Goal: Task Accomplishment & Management: Use online tool/utility

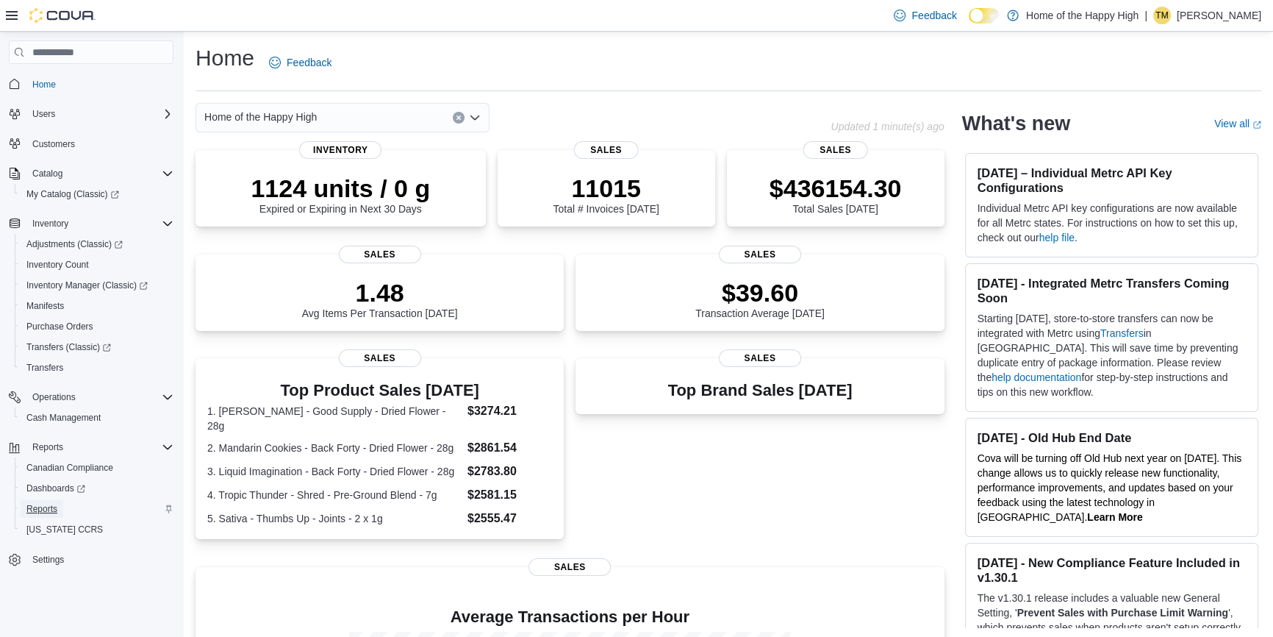
click at [58, 500] on link "Reports" at bounding box center [42, 509] width 43 height 18
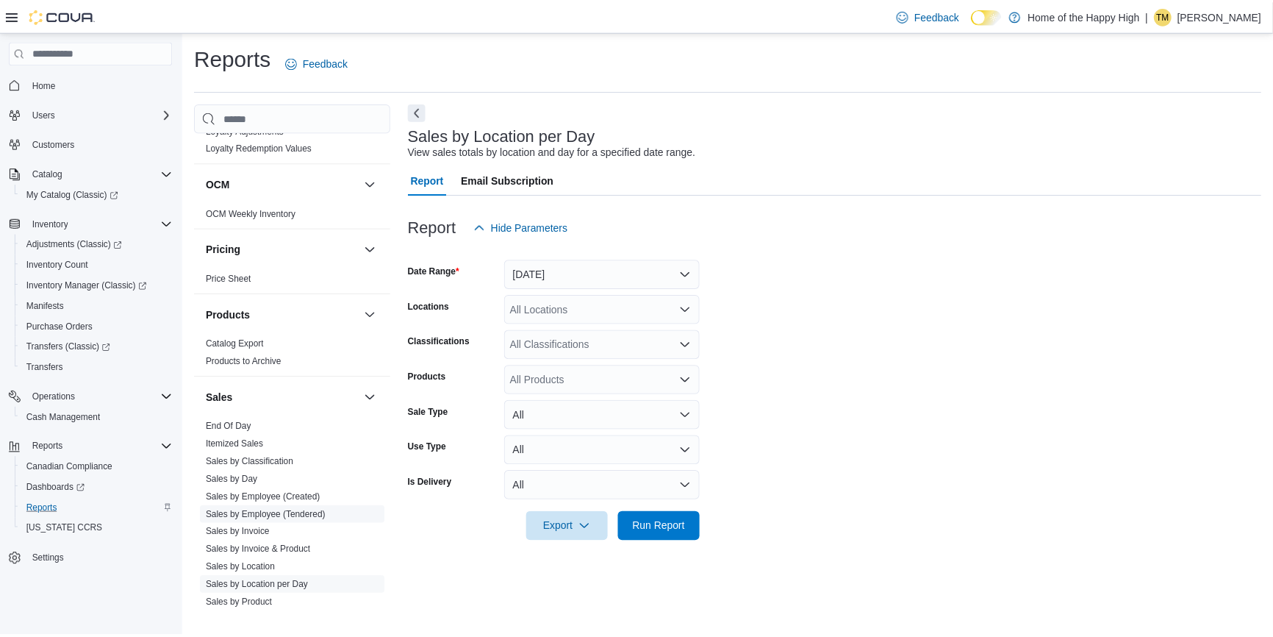
scroll to position [735, 0]
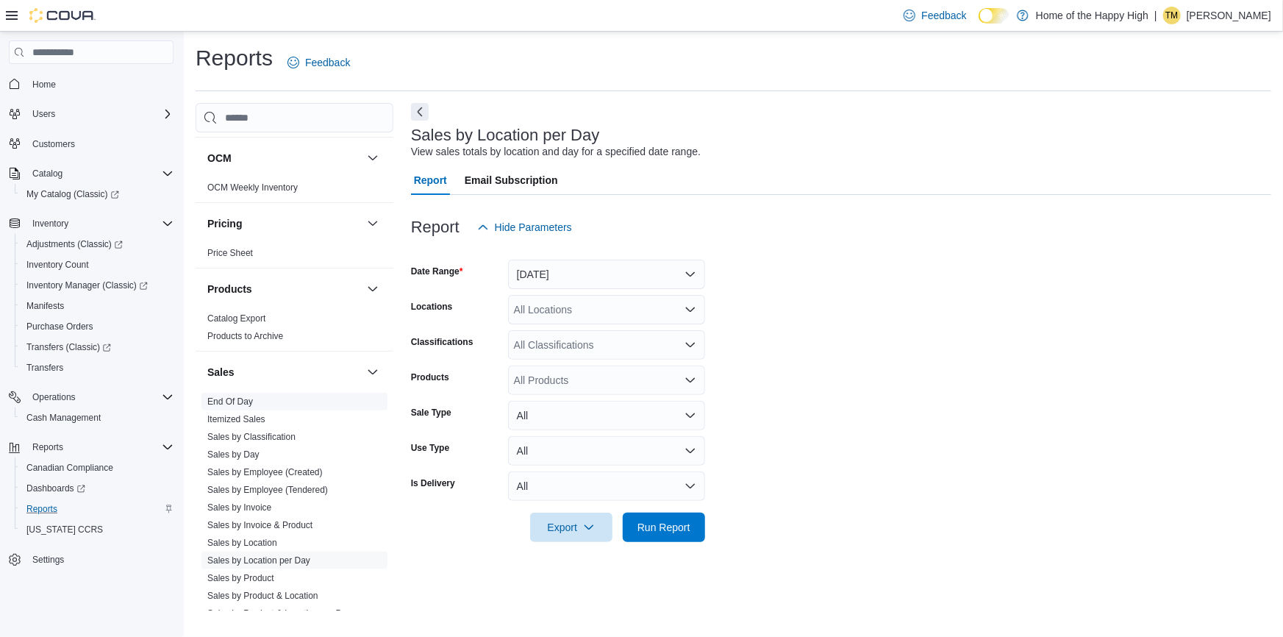
click at [237, 398] on link "End Of Day" at bounding box center [230, 401] width 46 height 10
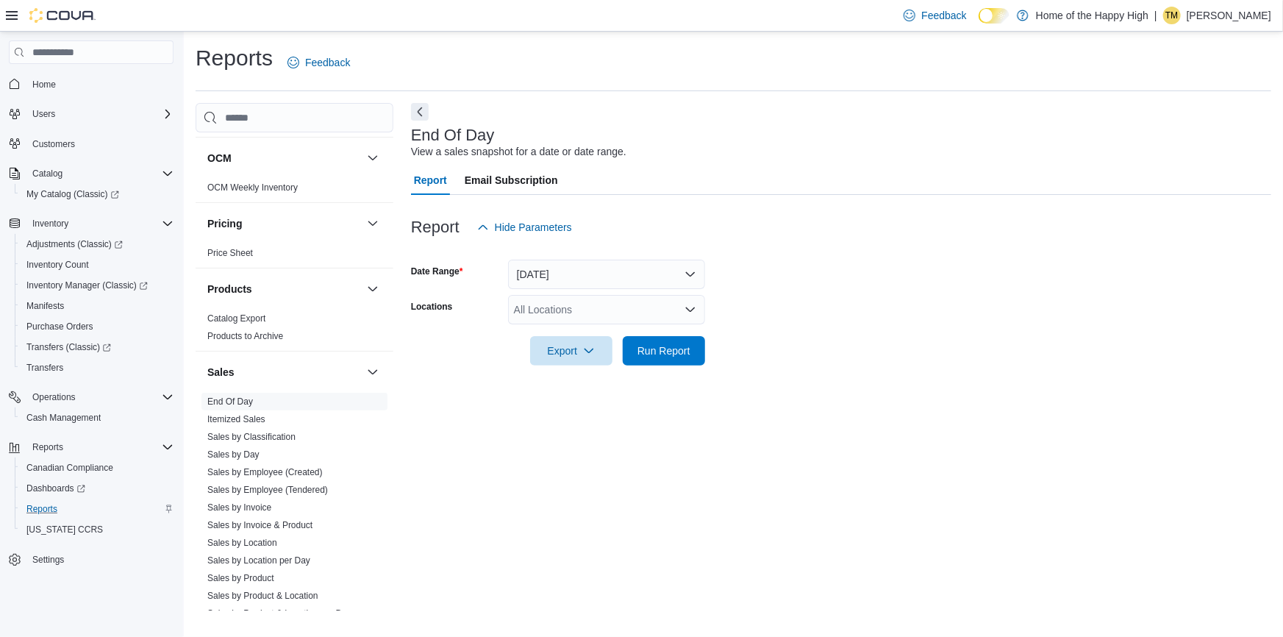
click at [535, 304] on div "All Locations" at bounding box center [606, 309] width 197 height 29
type input "**********"
click at [649, 335] on span "Saskatoon - Stonebridge - Fire & Flower" at bounding box center [661, 334] width 184 height 15
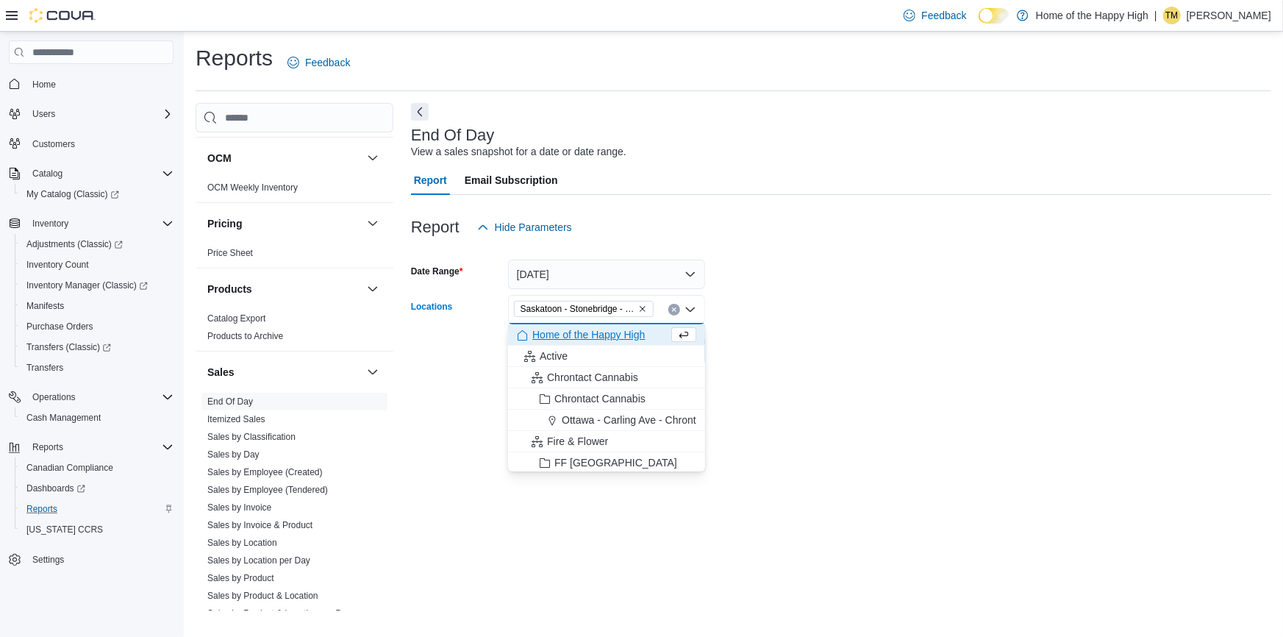
drag, startPoint x: 865, startPoint y: 274, endPoint x: 854, endPoint y: 279, distance: 11.5
click at [865, 273] on form "Date Range [DATE] Locations [GEOGRAPHIC_DATA] - [GEOGRAPHIC_DATA] - Fire & Flow…" at bounding box center [841, 304] width 860 height 124
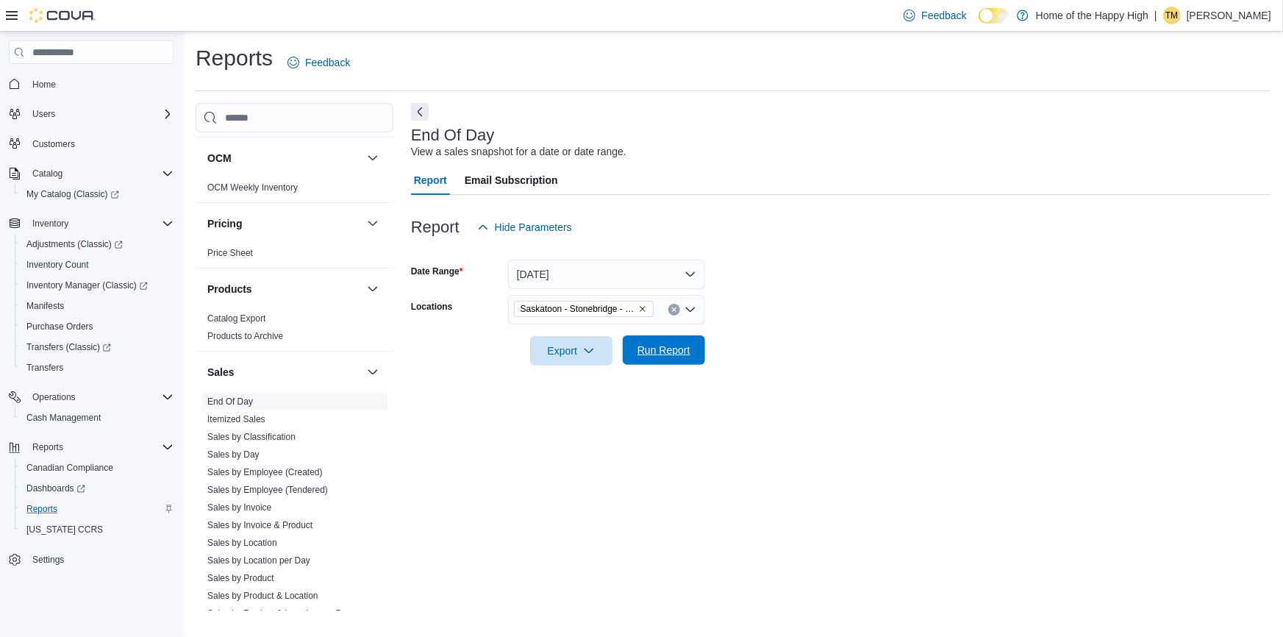
click at [673, 341] on span "Run Report" at bounding box center [663, 349] width 65 height 29
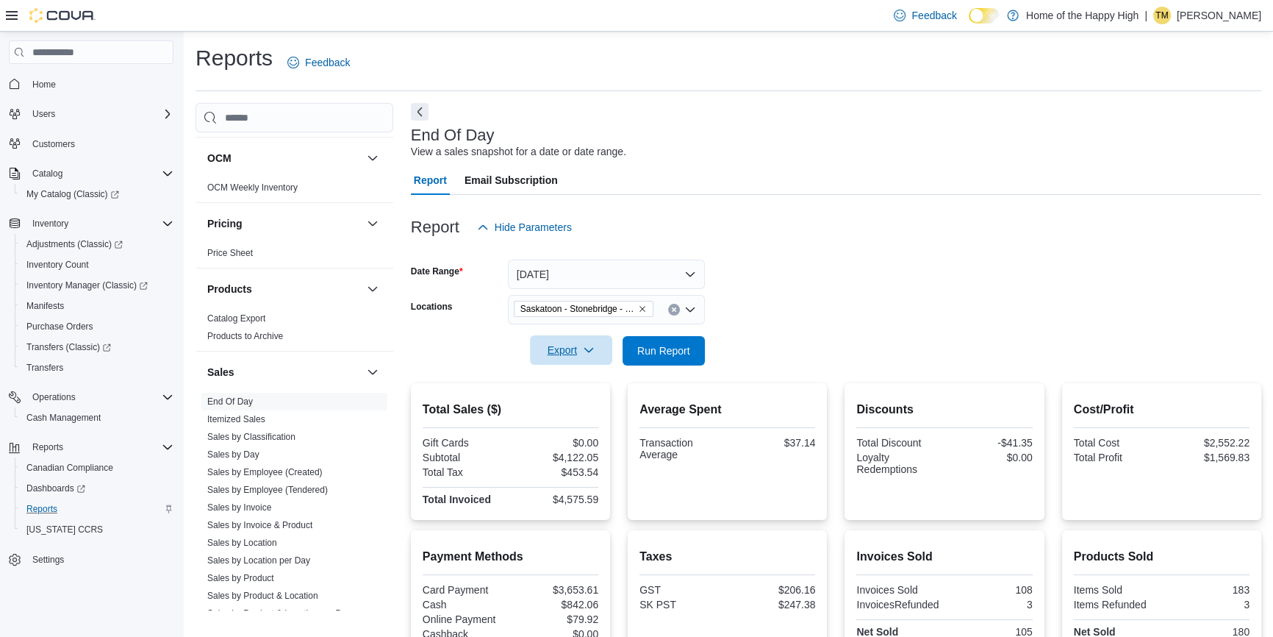
click at [564, 354] on span "Export" at bounding box center [571, 349] width 65 height 29
click at [554, 408] on span "Export to Pdf" at bounding box center [573, 410] width 66 height 12
